Goal: Information Seeking & Learning: Check status

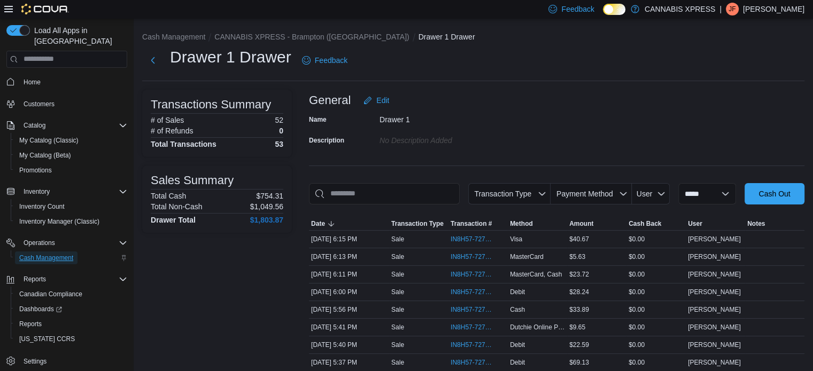
click at [51, 254] on span "Cash Management" at bounding box center [46, 258] width 54 height 9
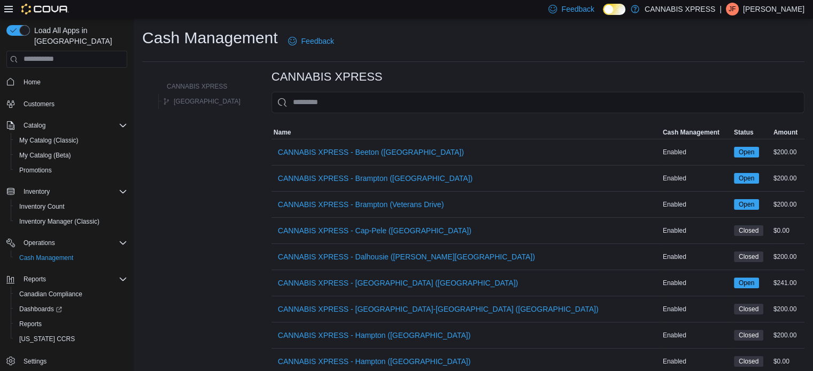
click at [325, 175] on span "CANNABIS XPRESS - Brampton ([GEOGRAPHIC_DATA])" at bounding box center [375, 178] width 194 height 11
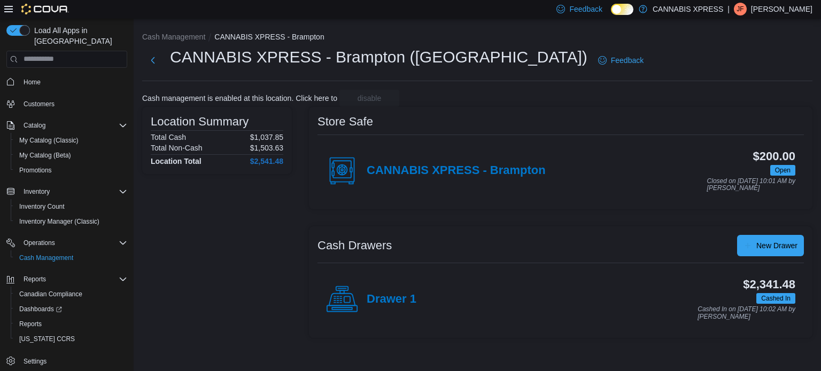
click at [397, 291] on div "Drawer 1" at bounding box center [371, 300] width 90 height 32
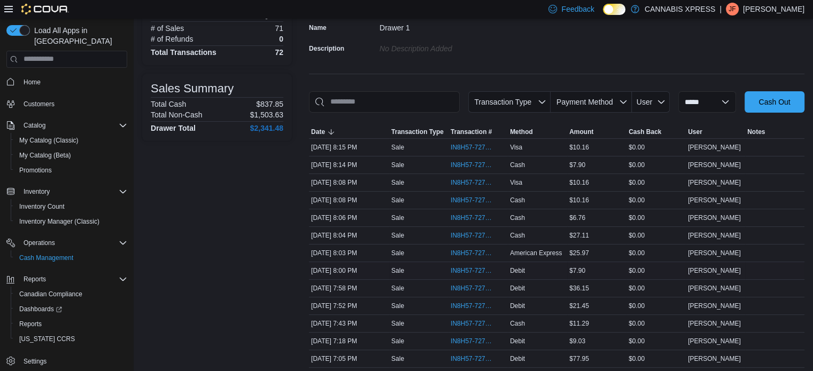
scroll to position [143, 0]
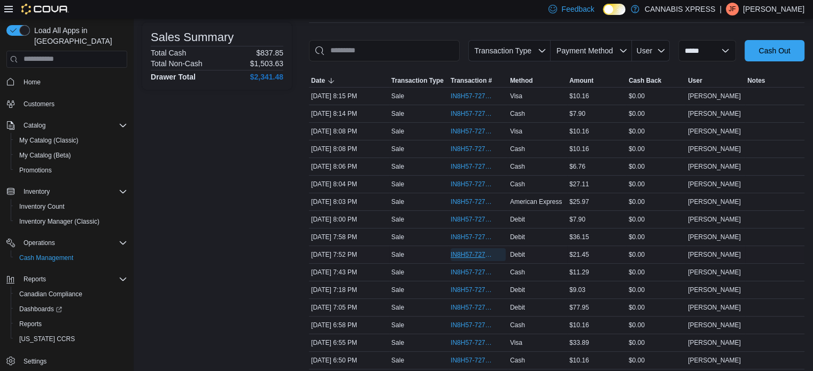
click at [478, 255] on span "IN8H57-727376" at bounding box center [472, 255] width 44 height 9
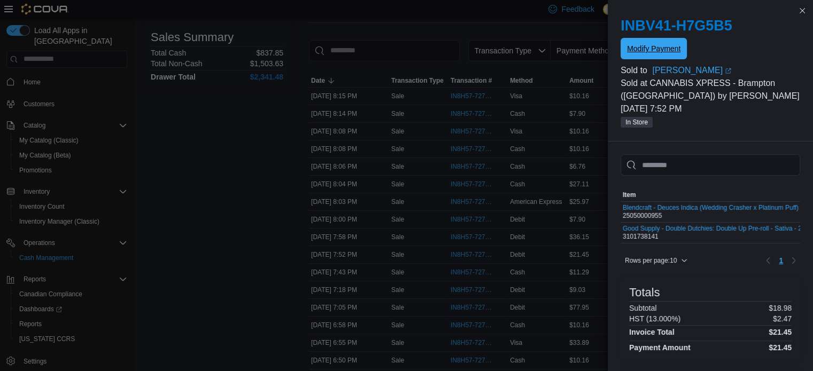
click at [652, 49] on span "Modify Payment" at bounding box center [653, 48] width 53 height 11
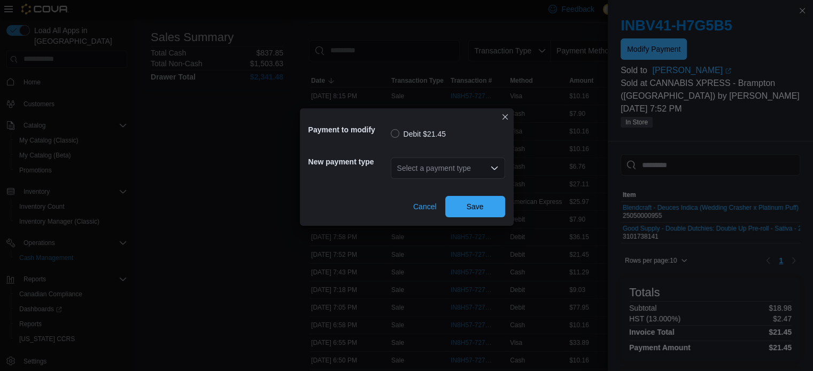
click at [402, 171] on div "Select a payment type" at bounding box center [448, 168] width 114 height 21
type input "***"
click at [420, 184] on span "Mas terCard" at bounding box center [453, 187] width 89 height 11
click at [485, 215] on span "Save" at bounding box center [474, 206] width 47 height 21
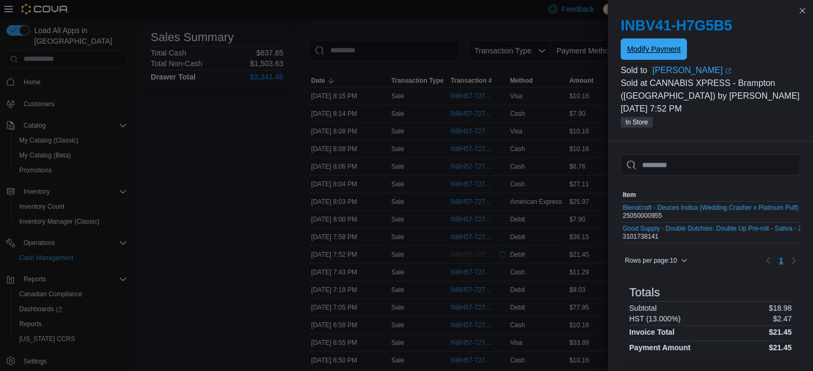
scroll to position [0, 0]
click at [804, 10] on button "Close this dialog" at bounding box center [802, 10] width 13 height 13
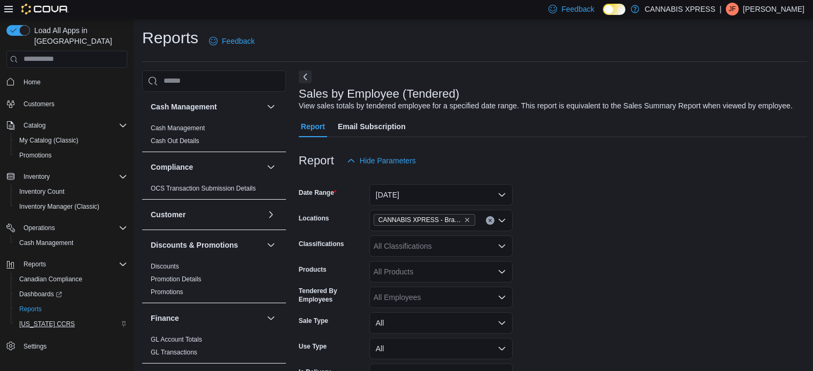
scroll to position [375, 0]
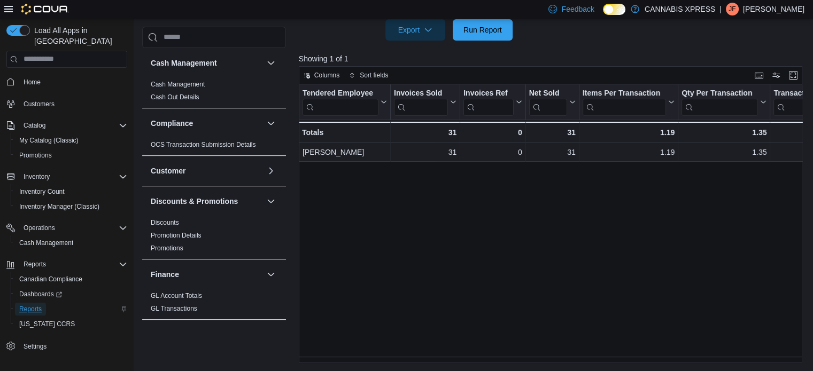
click at [42, 303] on link "Reports" at bounding box center [30, 309] width 31 height 13
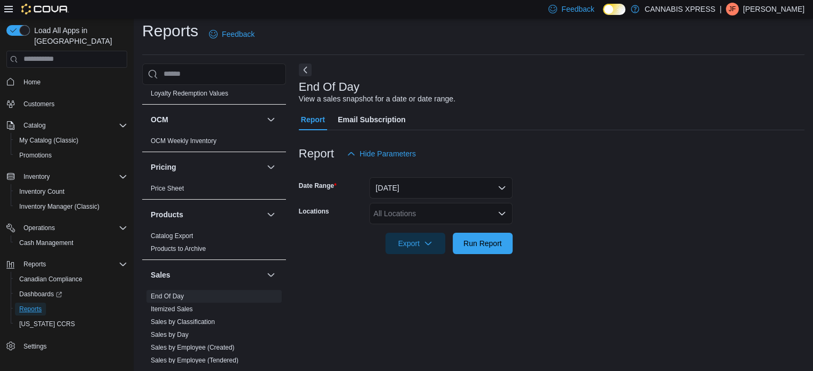
scroll to position [615, 0]
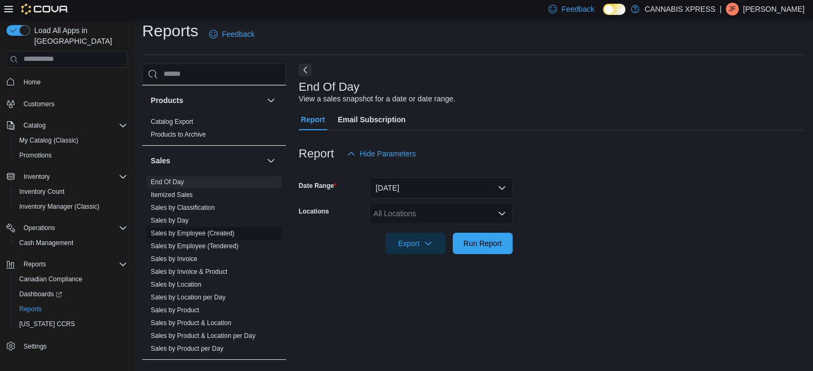
click at [208, 232] on link "Sales by Employee (Created)" at bounding box center [193, 233] width 84 height 7
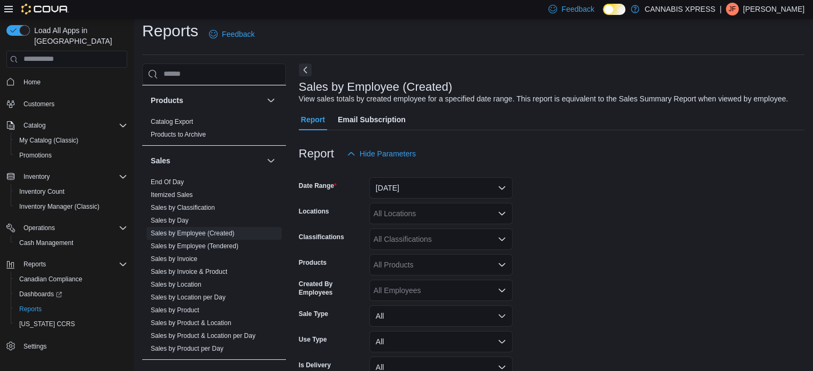
scroll to position [25, 0]
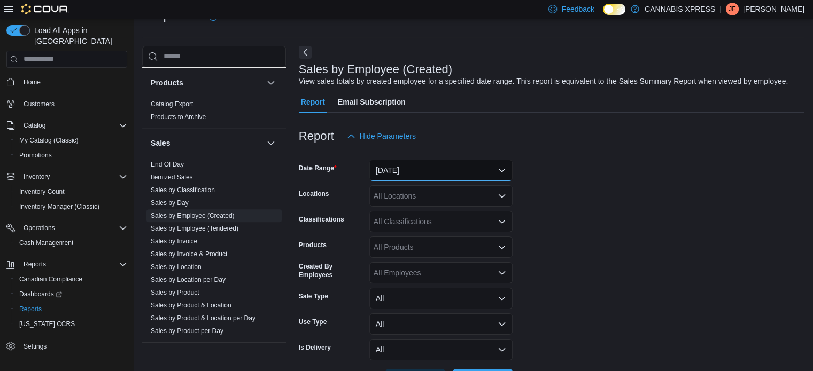
click at [402, 174] on button "[DATE]" at bounding box center [440, 170] width 143 height 21
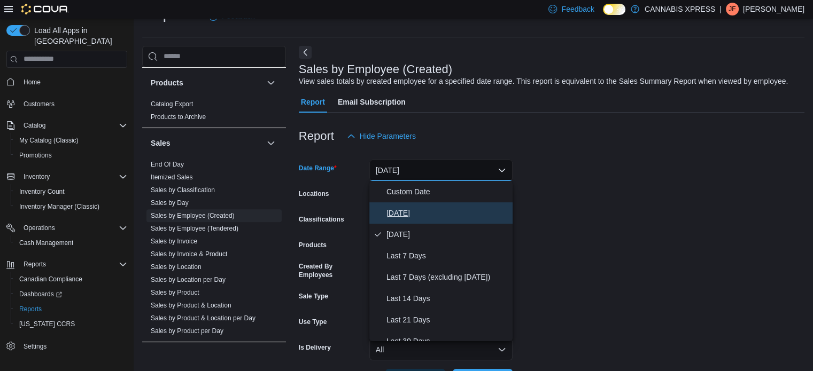
click at [390, 211] on span "[DATE]" at bounding box center [447, 213] width 122 height 13
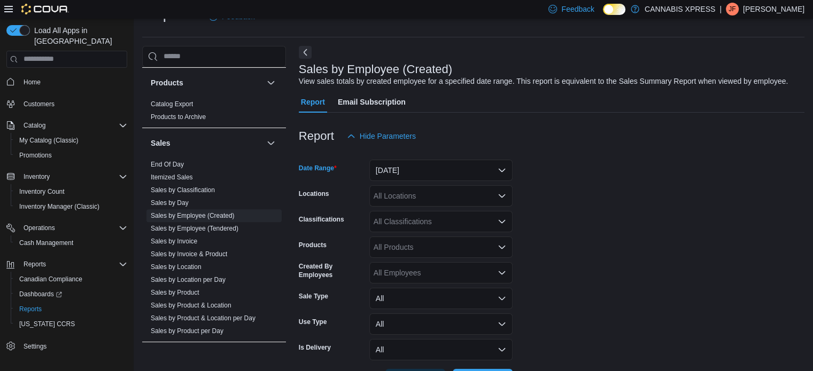
click at [415, 199] on div "All Locations" at bounding box center [440, 195] width 143 height 21
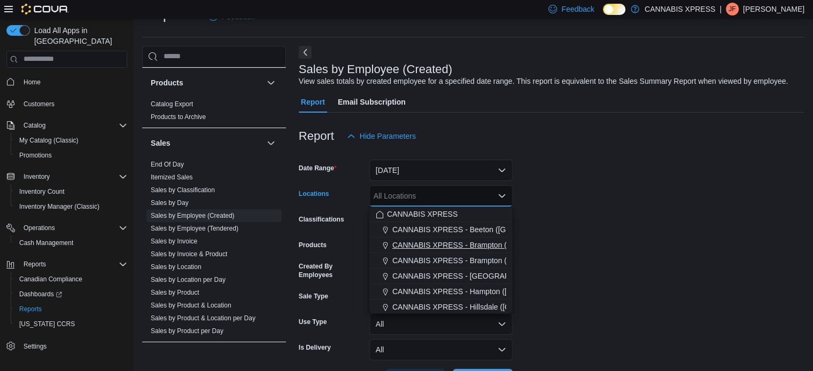
click at [433, 245] on span "CANNABIS XPRESS - Brampton ([GEOGRAPHIC_DATA])" at bounding box center [489, 245] width 194 height 11
click at [577, 291] on form "Date Range [DATE] Locations CANNABIS XPRESS - [GEOGRAPHIC_DATA] ([GEOGRAPHIC_DA…" at bounding box center [551, 269] width 505 height 244
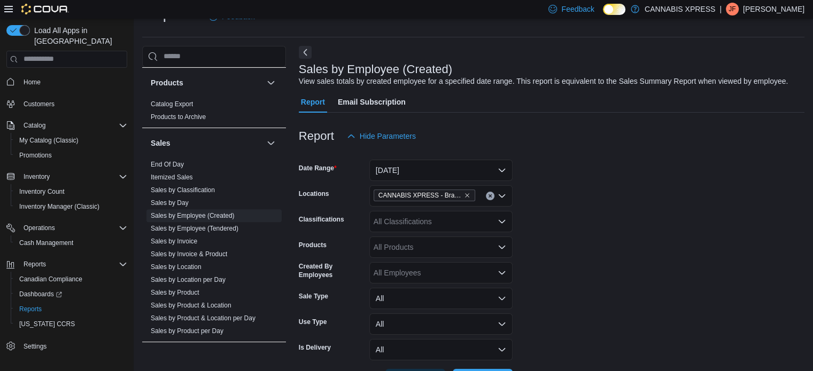
scroll to position [65, 0]
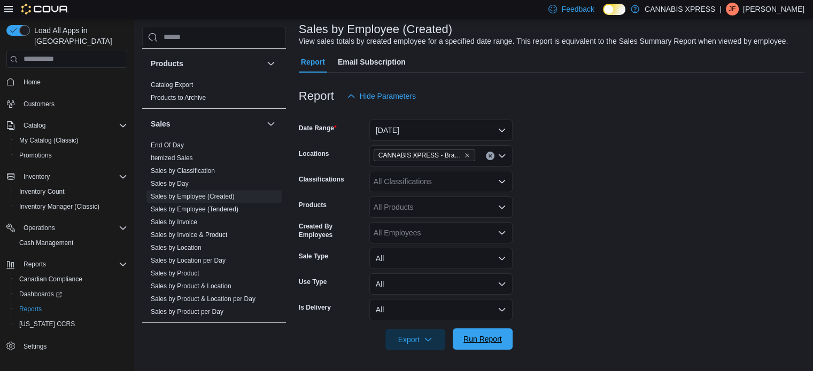
click at [487, 344] on span "Run Report" at bounding box center [482, 339] width 47 height 21
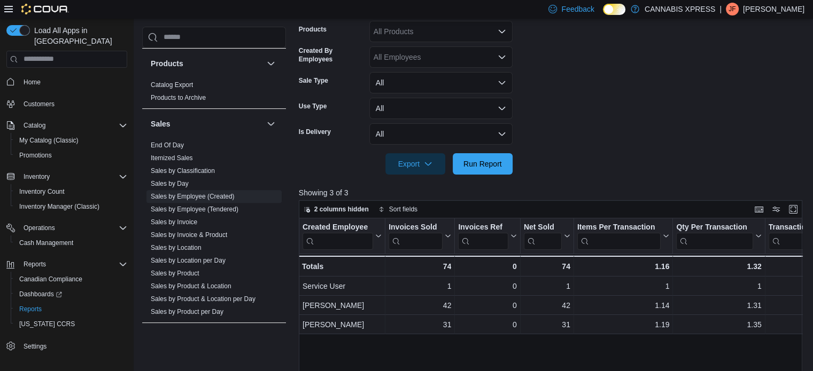
scroll to position [240, 0]
